Goal: Navigation & Orientation: Locate item on page

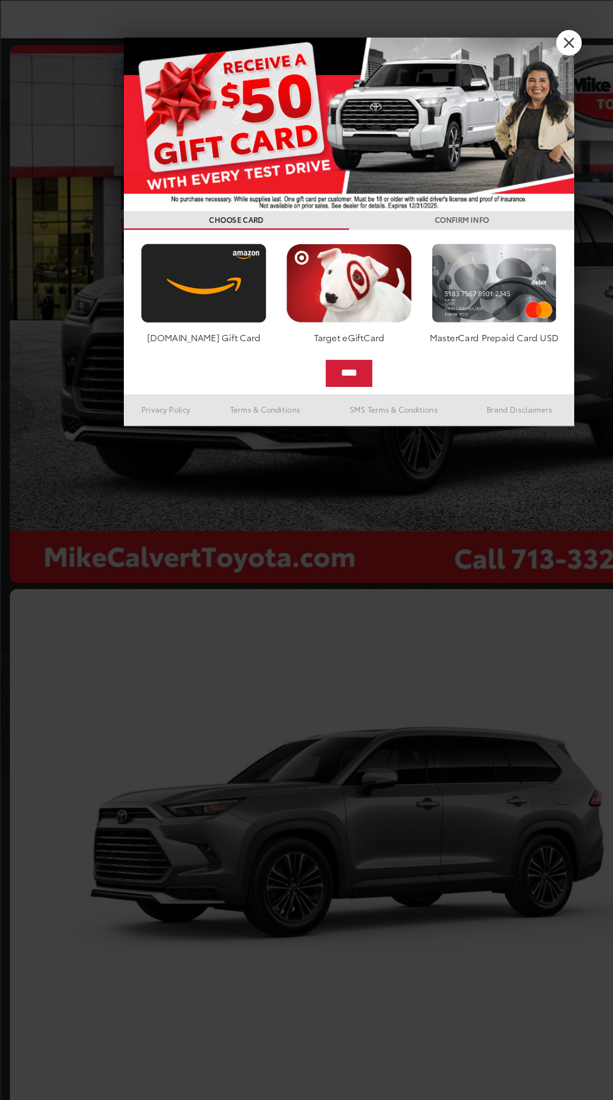
click at [302, 181] on h3 "CONFIRM INFO" at bounding box center [385, 184] width 188 height 16
click at [249, 212] on img at bounding box center [290, 236] width 111 height 66
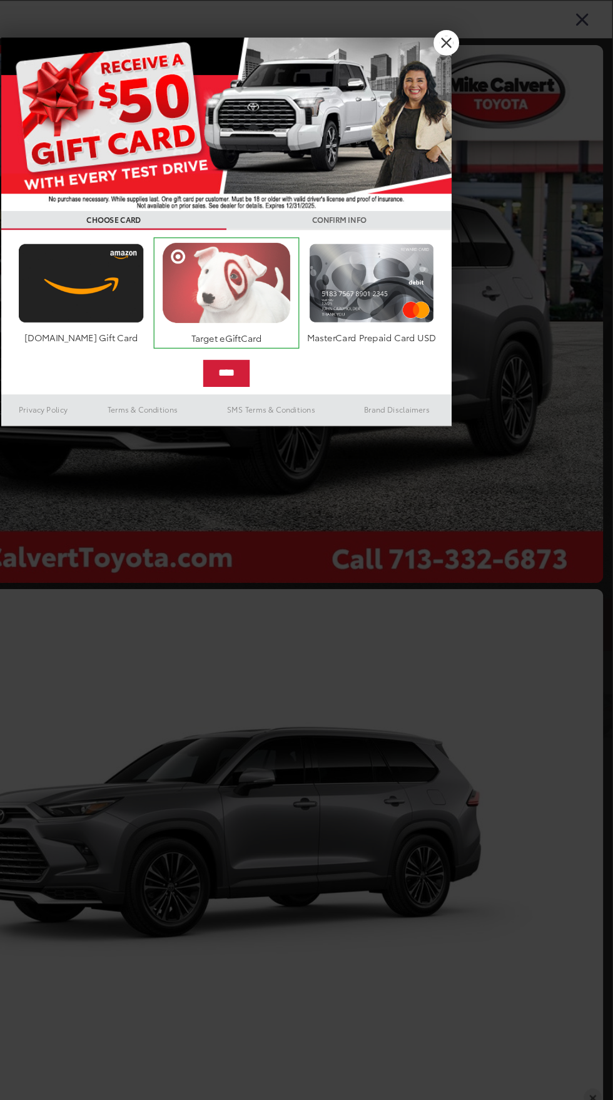
click at [279, 205] on img at bounding box center [290, 236] width 113 height 68
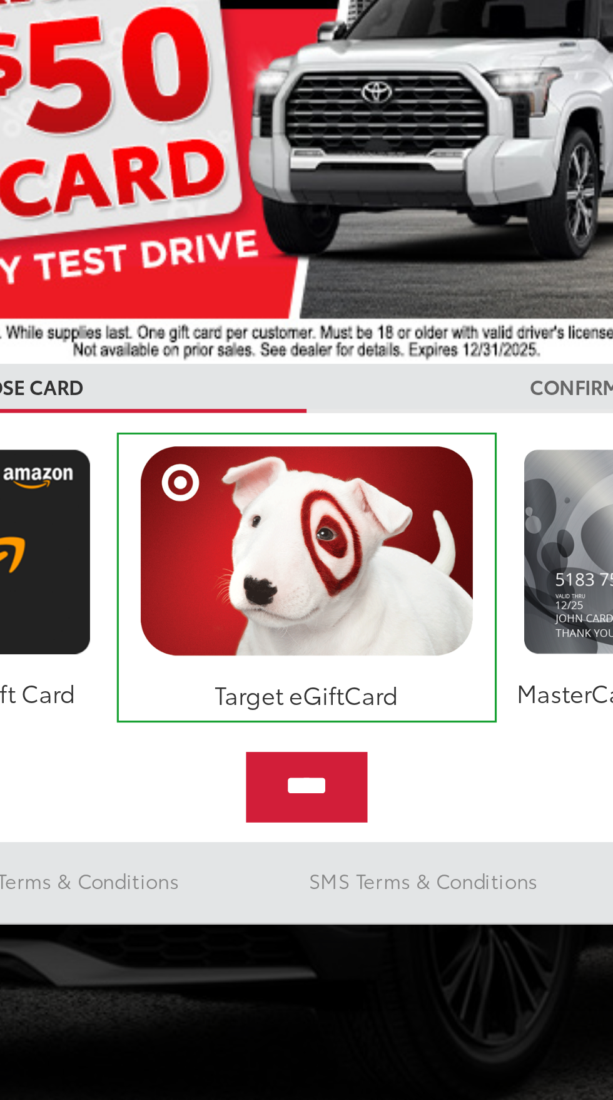
click at [224, 127] on img at bounding box center [291, 103] width 376 height 145
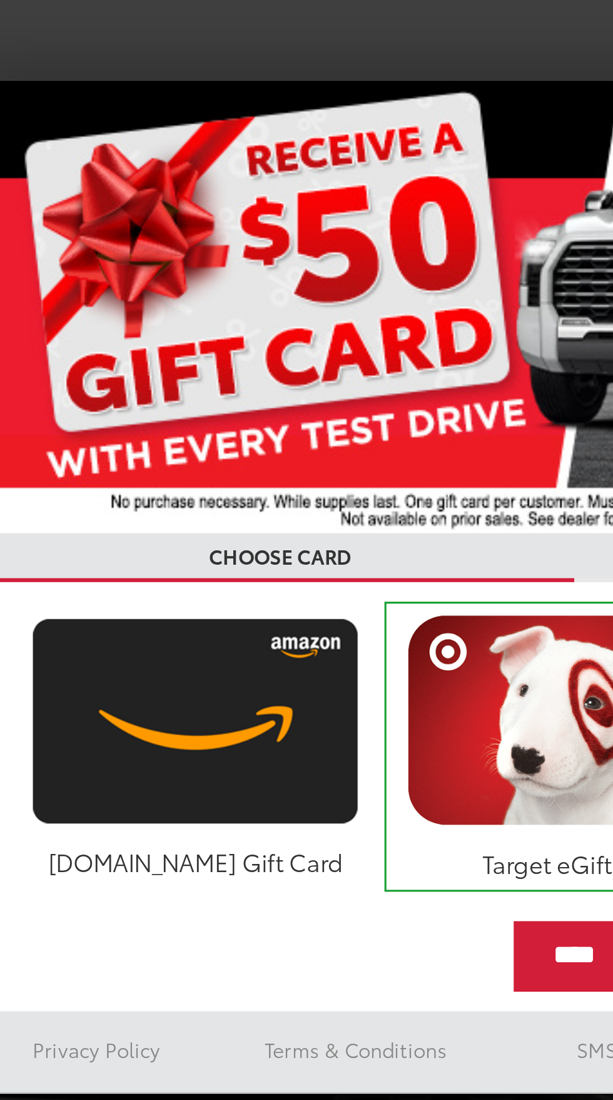
click at [145, 89] on img at bounding box center [291, 103] width 376 height 145
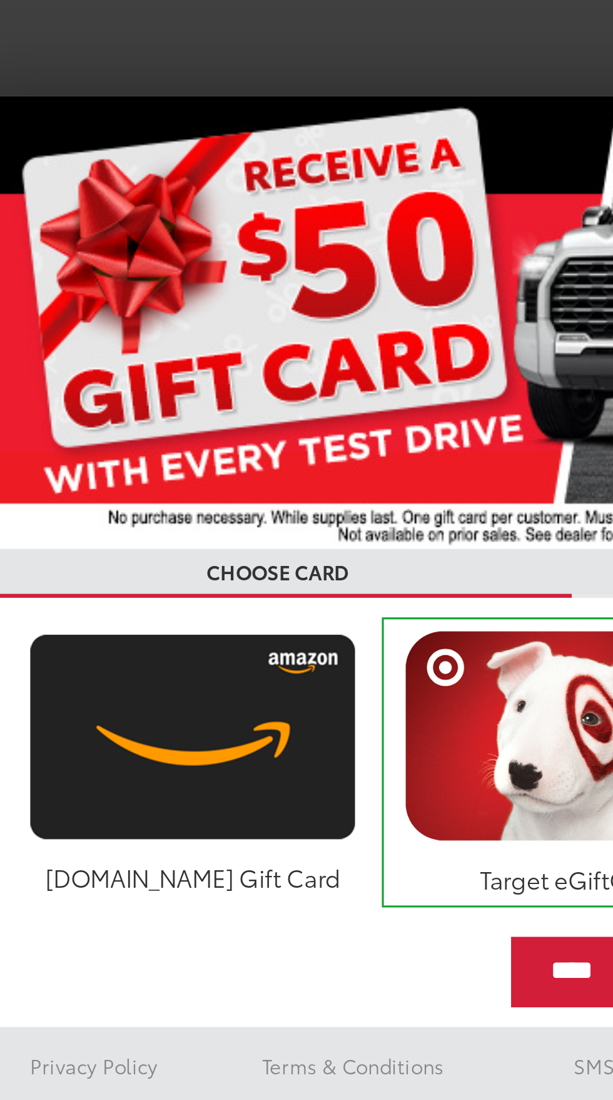
click at [155, 71] on img at bounding box center [291, 103] width 376 height 145
click at [142, 143] on img at bounding box center [291, 103] width 376 height 145
